Goal: Task Accomplishment & Management: Manage account settings

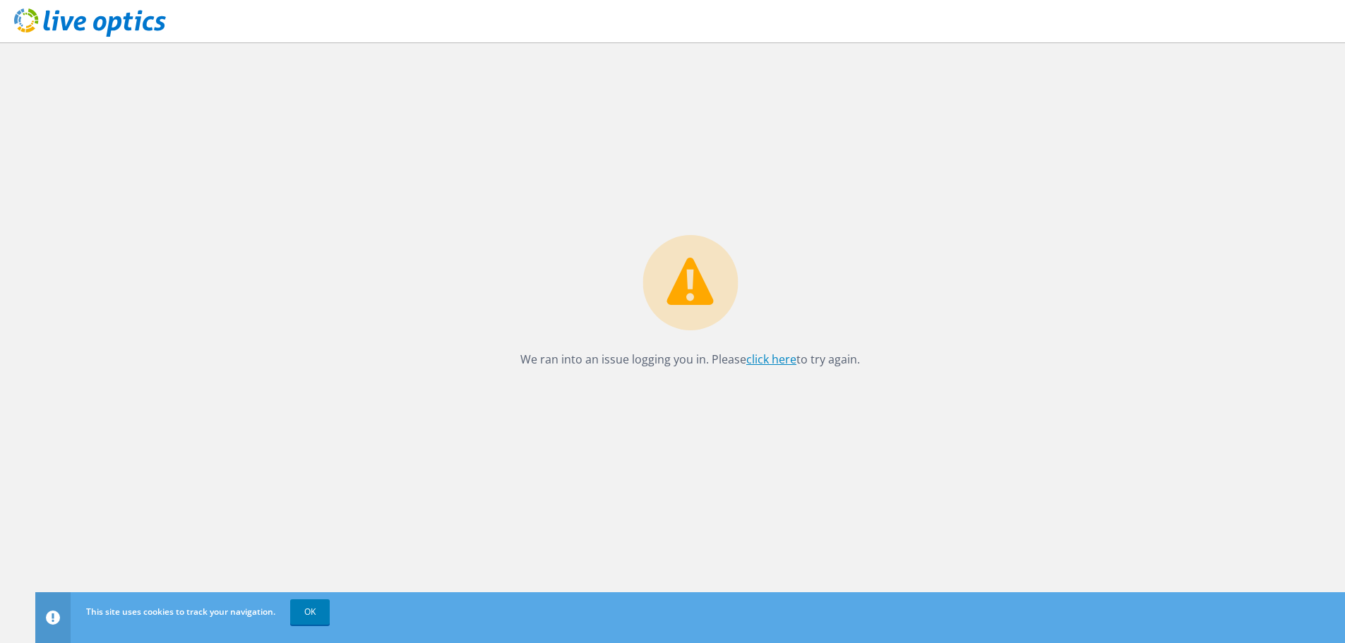
click at [775, 357] on link "click here" at bounding box center [771, 360] width 50 height 16
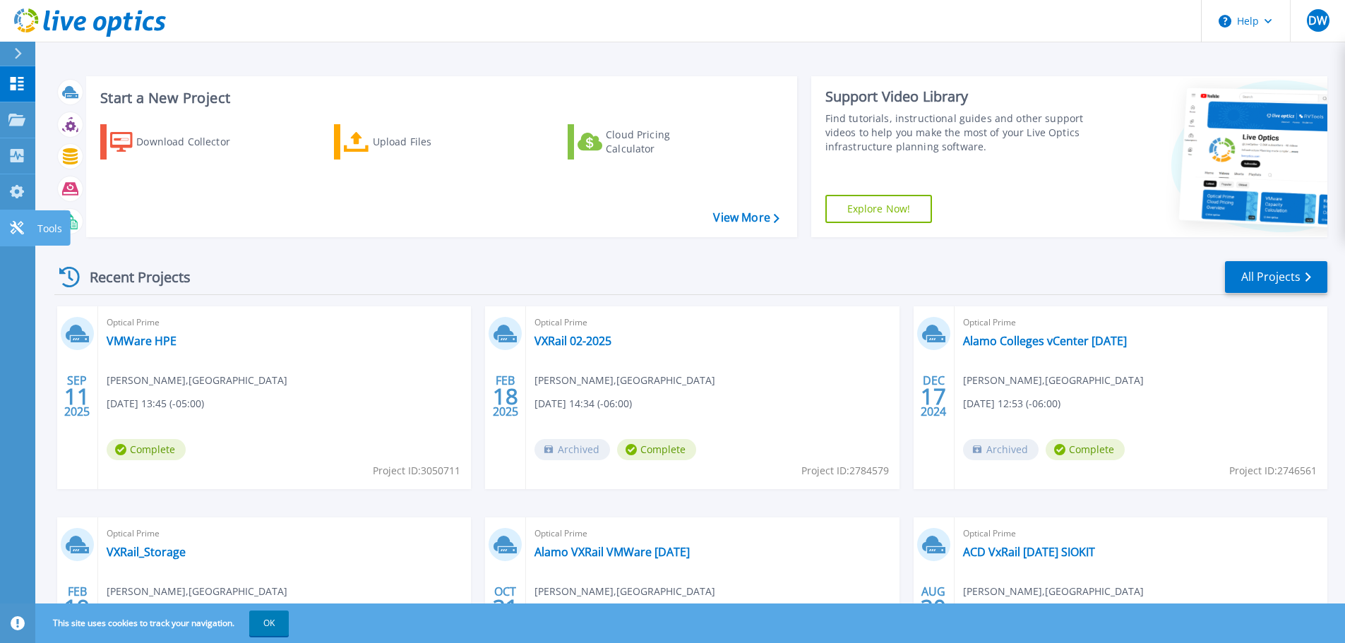
click at [15, 227] on icon at bounding box center [16, 227] width 13 height 13
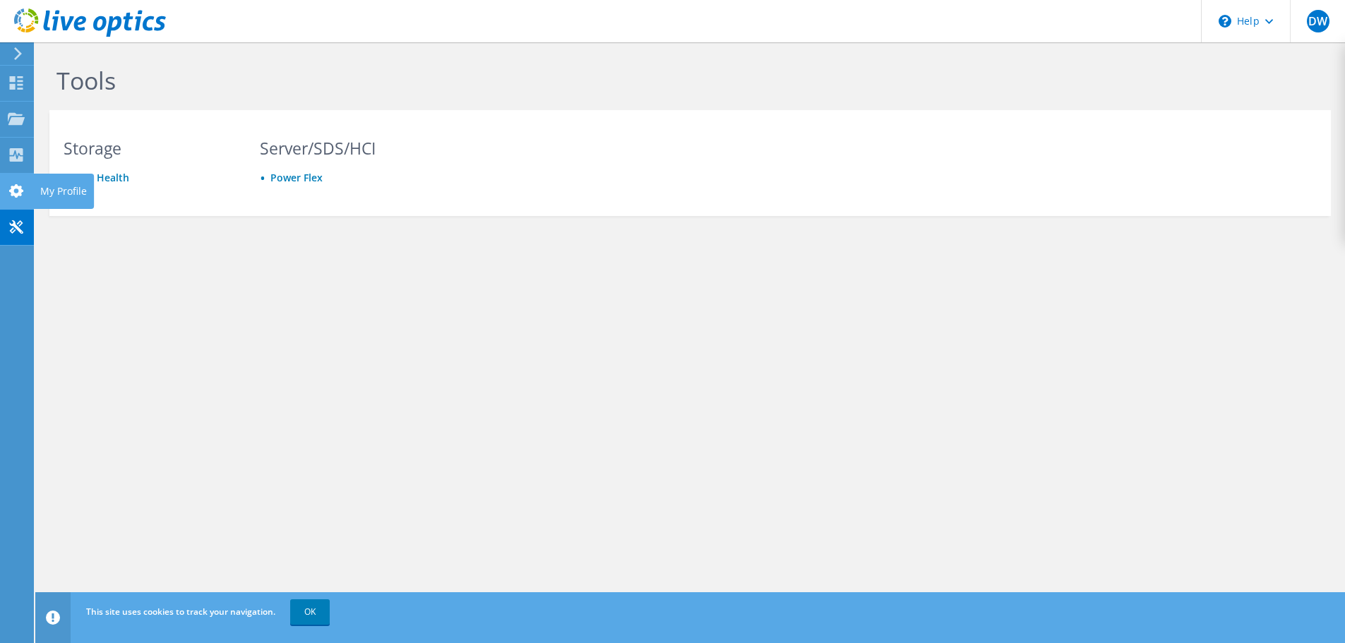
click at [14, 189] on use at bounding box center [16, 190] width 14 height 13
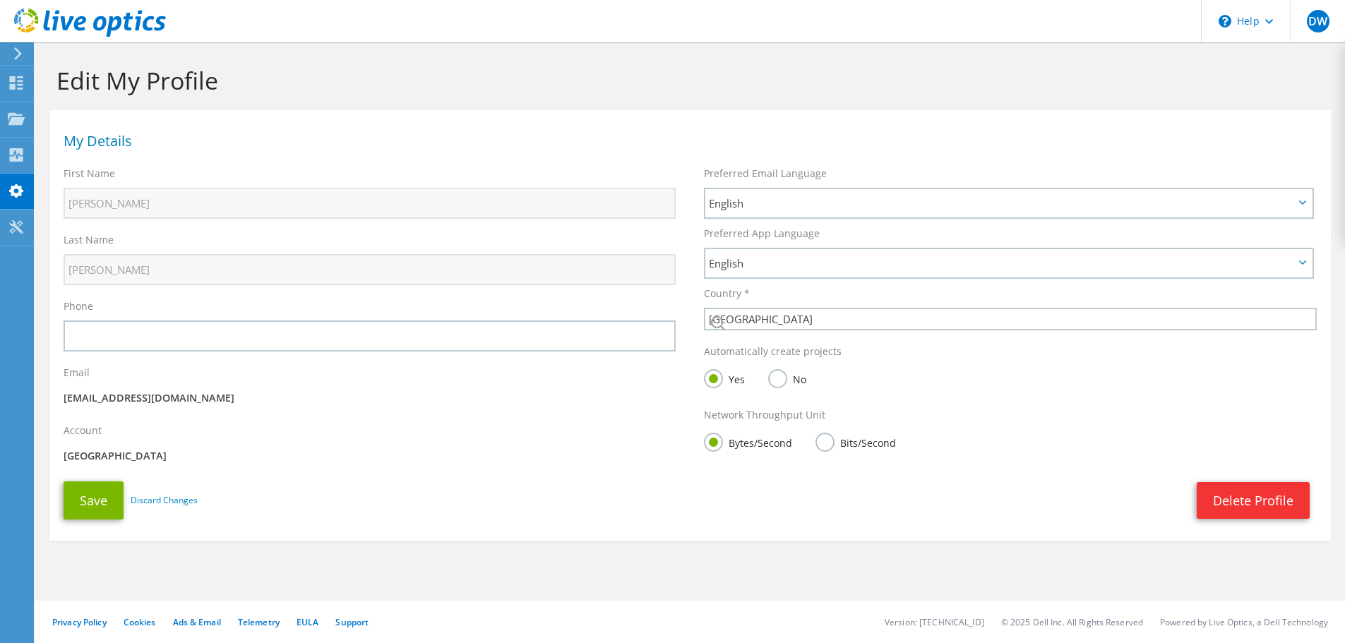
select select "224"
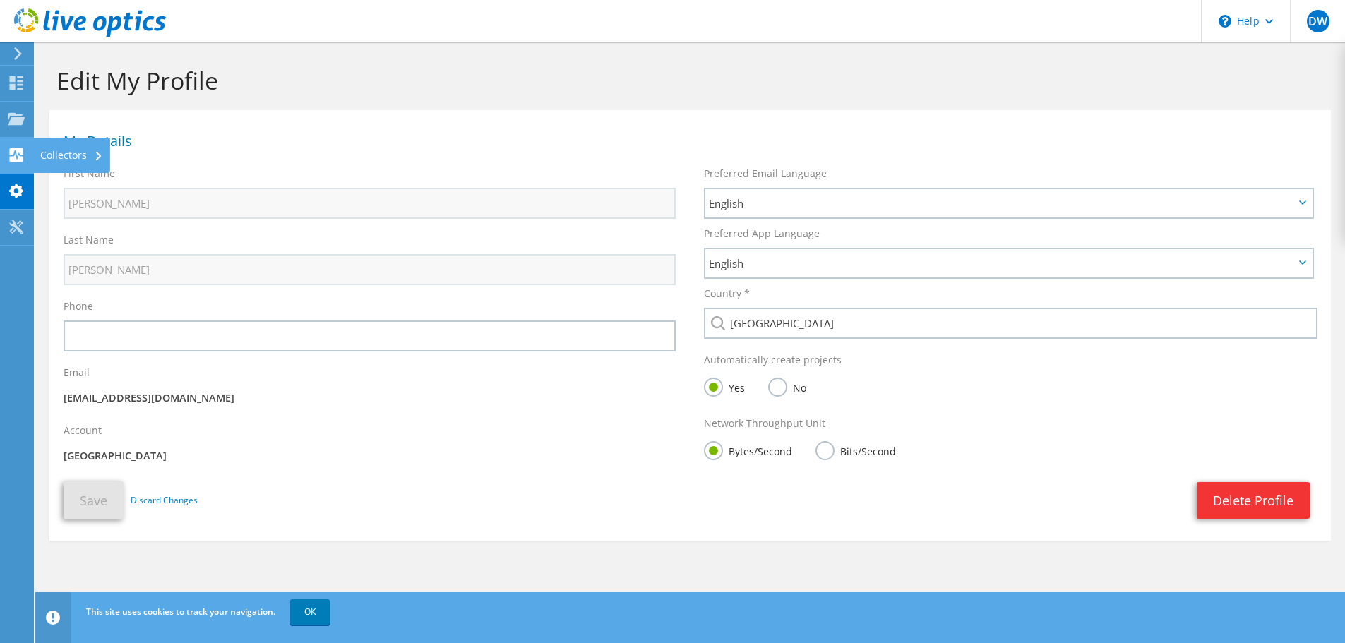
click at [14, 155] on icon at bounding box center [16, 154] width 17 height 13
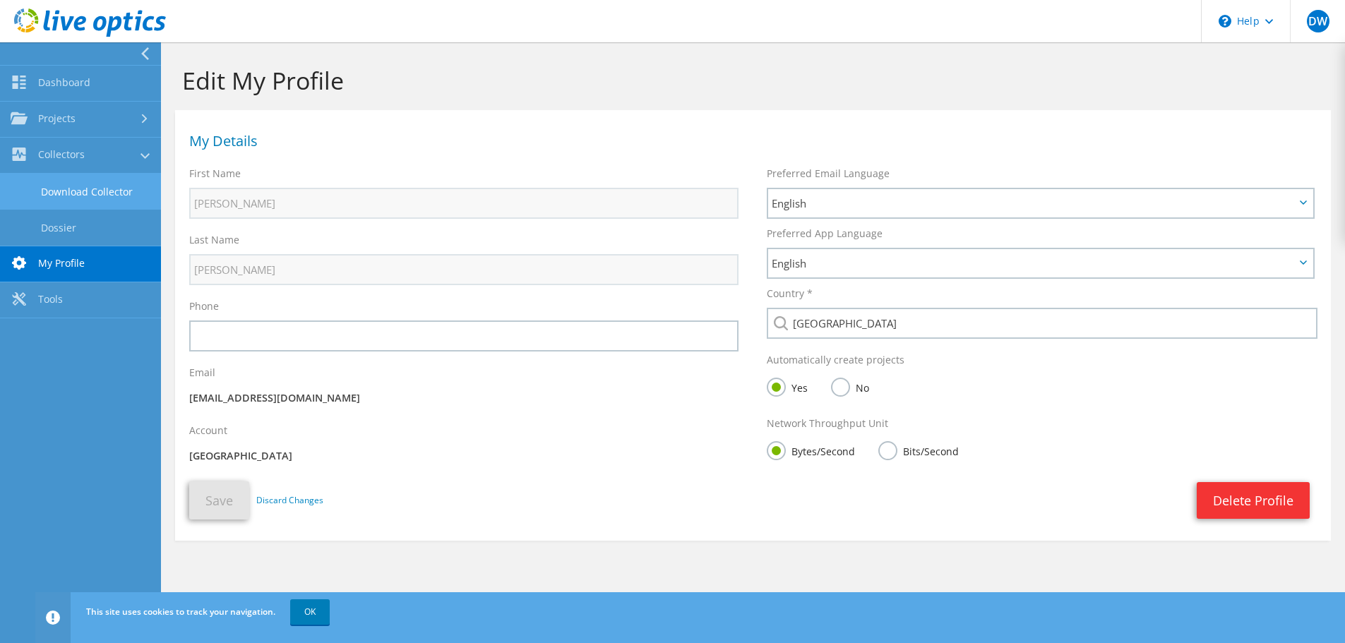
click at [78, 186] on link "Download Collector" at bounding box center [80, 192] width 161 height 36
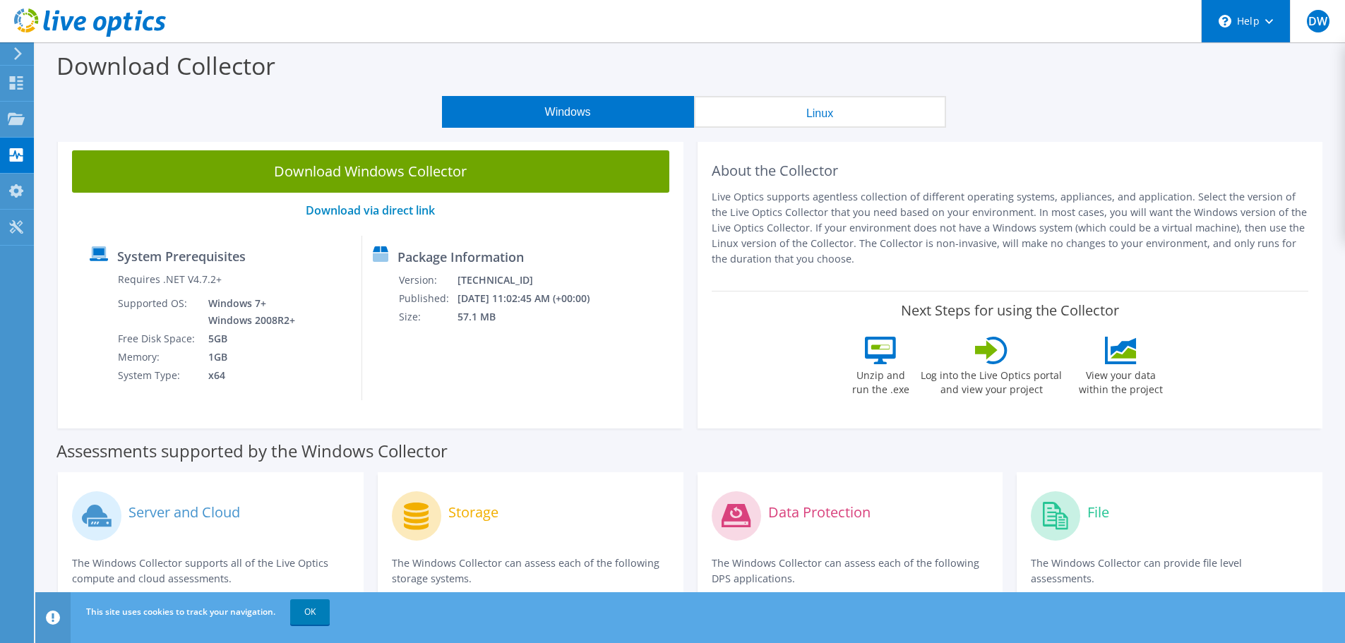
click at [1274, 18] on div "\n Help" at bounding box center [1245, 21] width 89 height 42
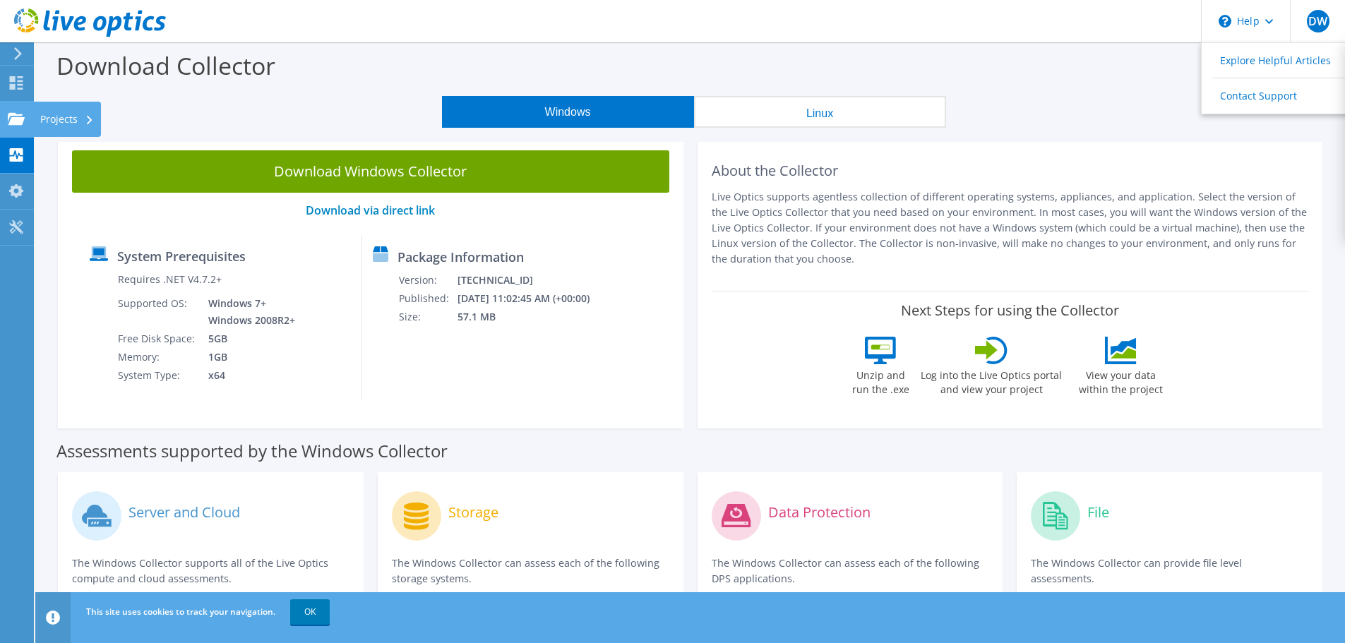
click at [13, 117] on use at bounding box center [16, 118] width 17 height 12
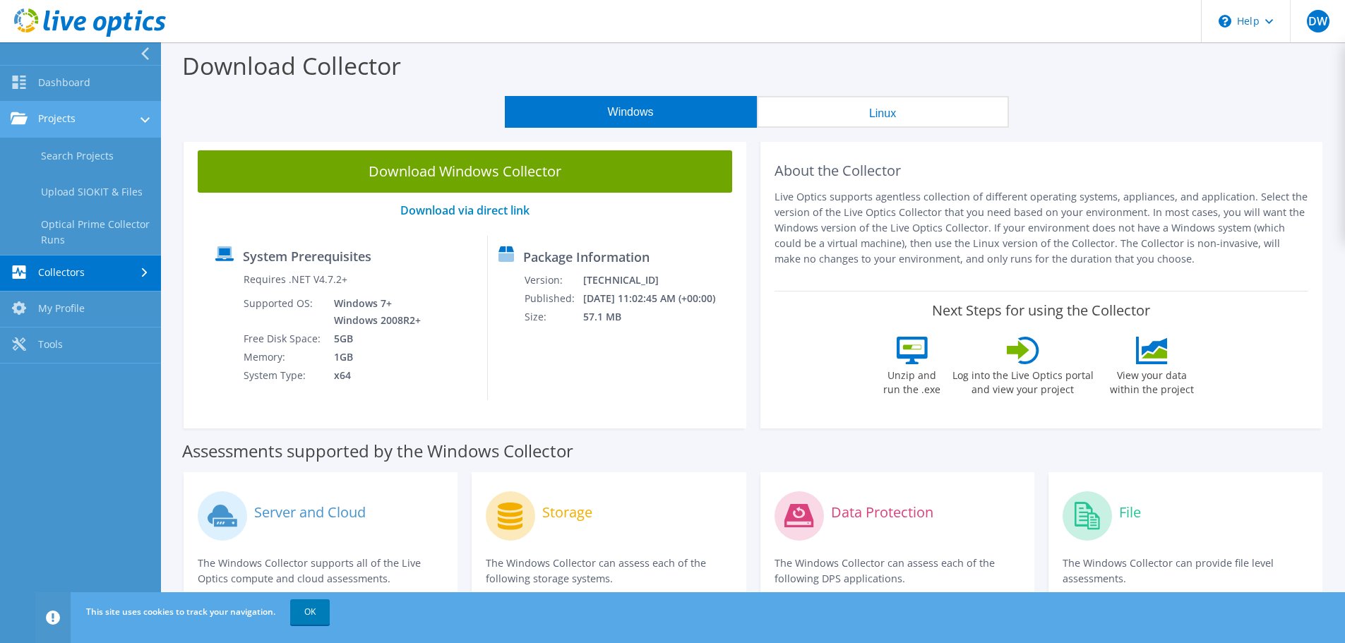
click at [69, 115] on link "Projects" at bounding box center [80, 120] width 161 height 36
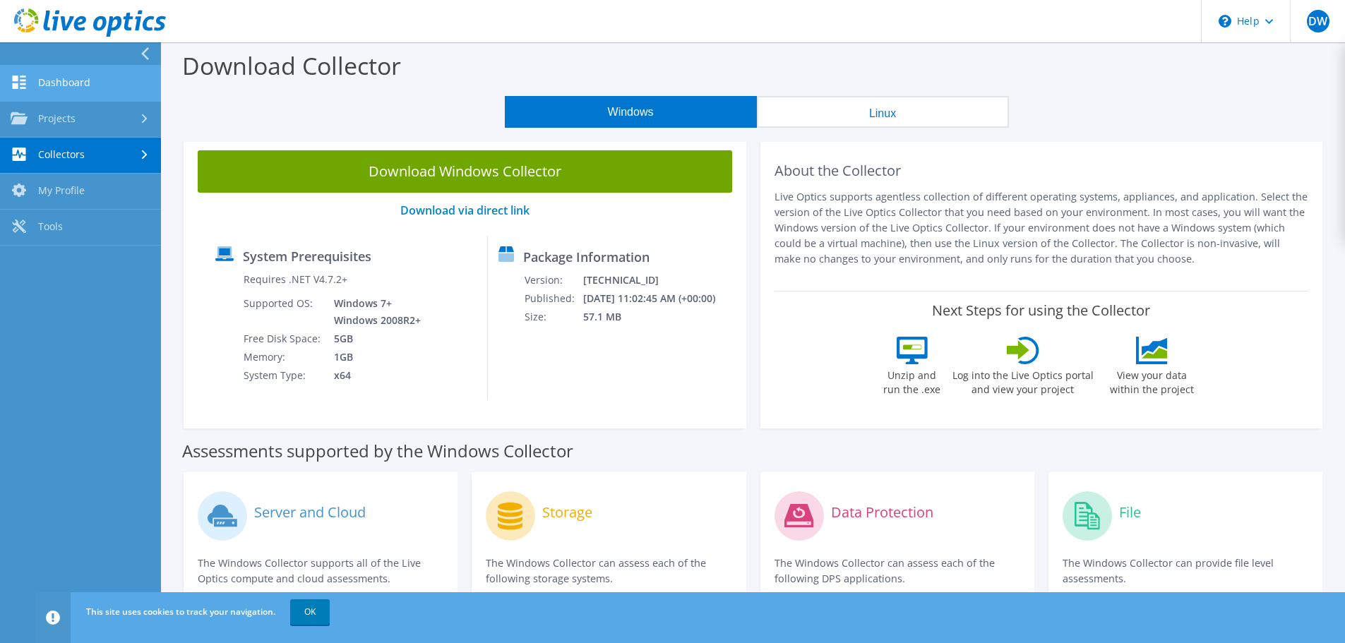
click at [71, 81] on link "Dashboard" at bounding box center [80, 84] width 161 height 36
